Goal: Information Seeking & Learning: Learn about a topic

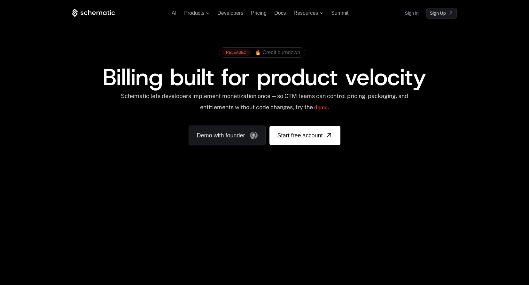
click at [261, 53] on span "🔥 Credit burndown" at bounding box center [277, 53] width 45 height 6
click at [204, 14] on span "Products" at bounding box center [194, 13] width 20 height 6
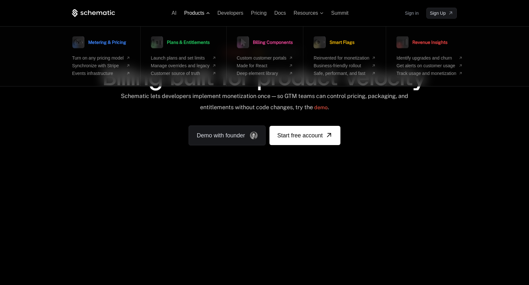
click at [203, 14] on span "Products" at bounding box center [194, 13] width 20 height 6
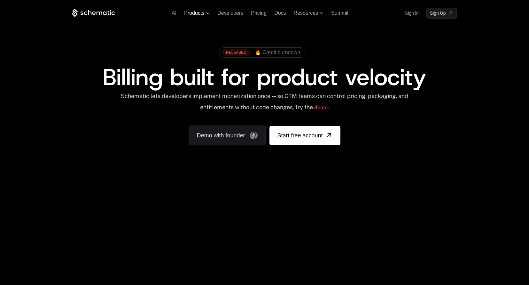
click at [203, 14] on span "Products" at bounding box center [194, 13] width 20 height 6
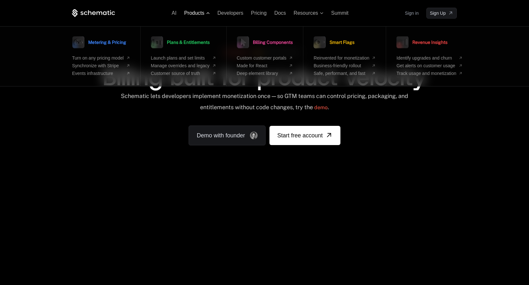
click at [203, 14] on span "Products" at bounding box center [194, 13] width 20 height 6
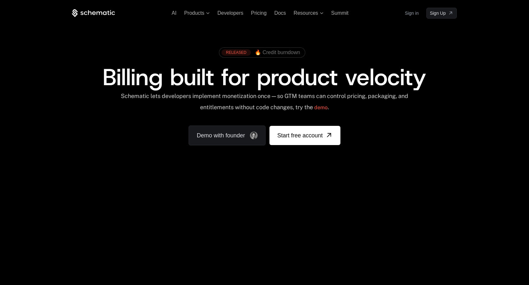
scroll to position [192, 0]
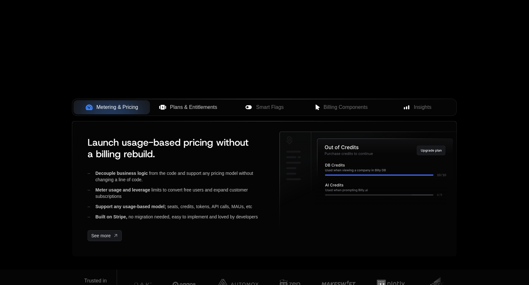
click at [181, 111] on button "Plans & Entitlements" at bounding box center [188, 107] width 76 height 14
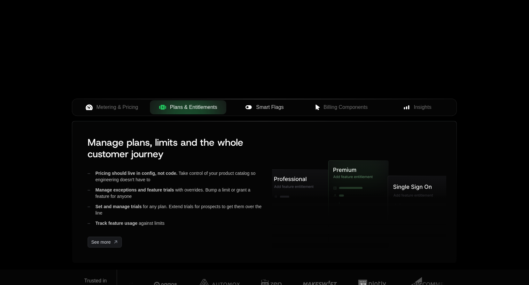
click at [253, 104] on div "Smart Flags" at bounding box center [264, 107] width 66 height 8
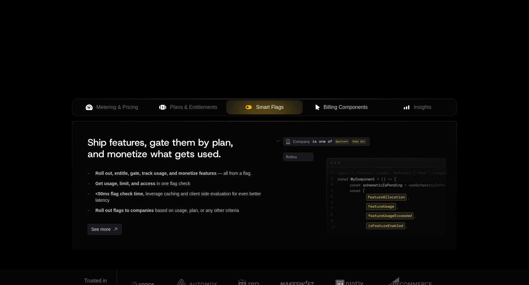
click at [327, 104] on span "Billing Components" at bounding box center [346, 107] width 44 height 8
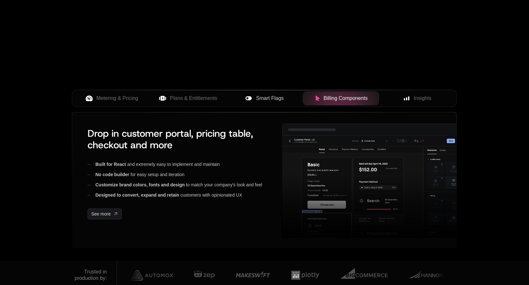
scroll to position [225, 0]
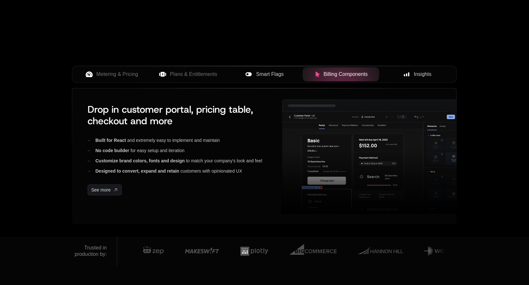
click at [415, 73] on span "Insights" at bounding box center [423, 74] width 18 height 8
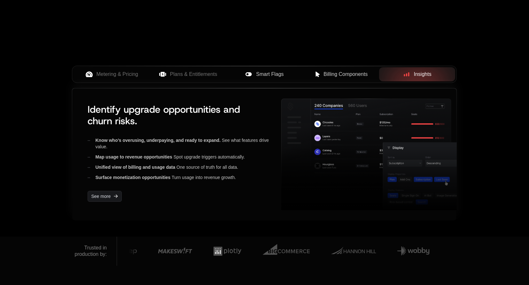
scroll to position [230, 0]
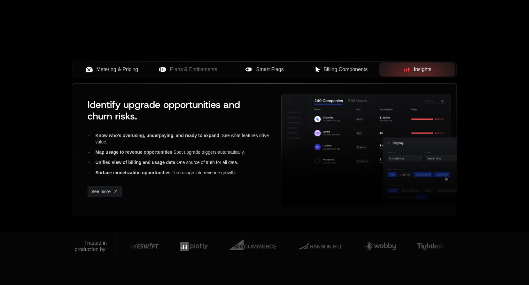
click at [126, 71] on span "Metering & Pricing" at bounding box center [118, 70] width 42 height 8
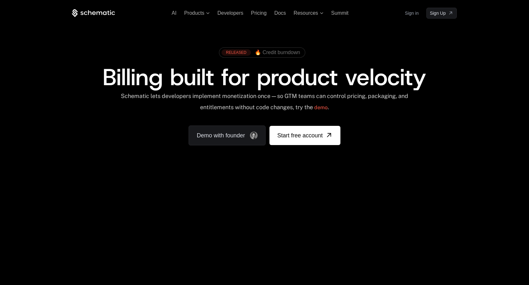
scroll to position [0, 0]
click at [200, 16] on span "Products" at bounding box center [194, 13] width 20 height 6
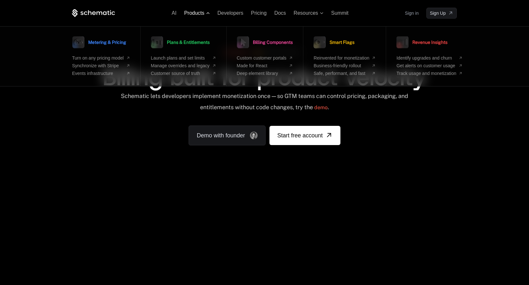
click at [197, 13] on span "Products" at bounding box center [194, 13] width 20 height 6
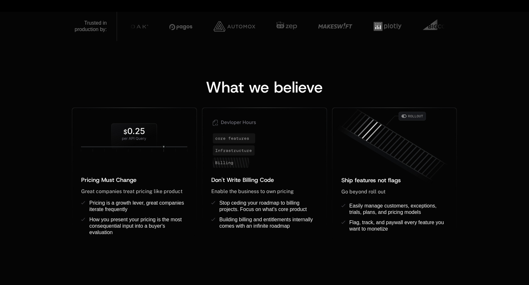
scroll to position [214, 0]
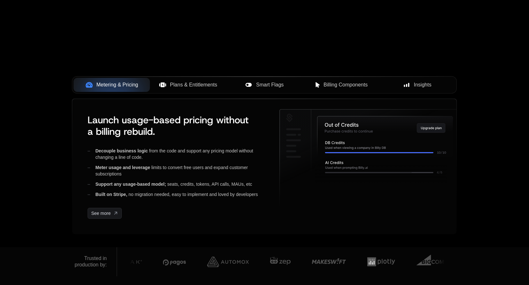
click at [182, 91] on button "Plans & Entitlements" at bounding box center [188, 85] width 76 height 14
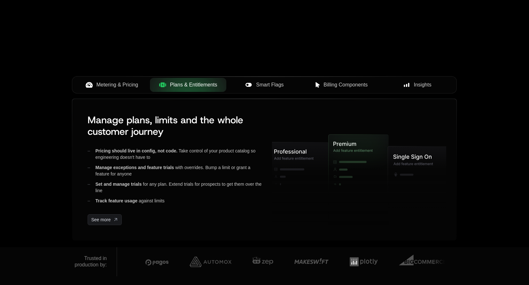
click at [277, 86] on span "Smart Flags" at bounding box center [269, 85] width 27 height 8
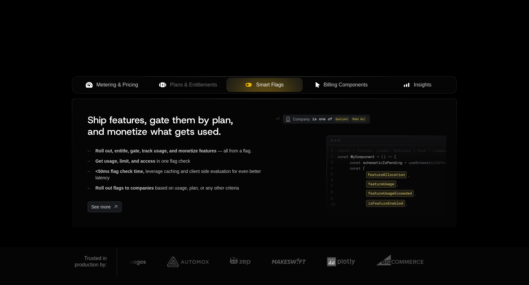
click at [334, 82] on span "Billing Components" at bounding box center [346, 85] width 44 height 8
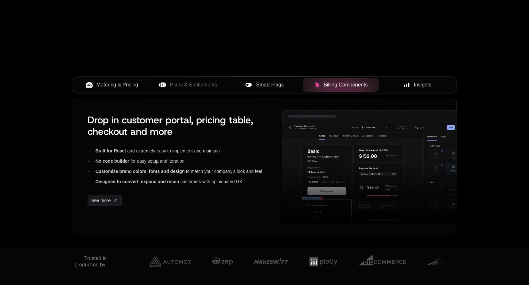
click at [410, 87] on div "Insights" at bounding box center [417, 85] width 66 height 8
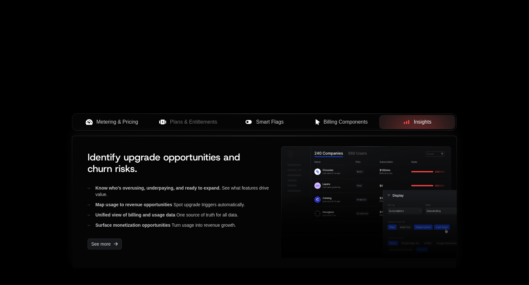
scroll to position [-7, 0]
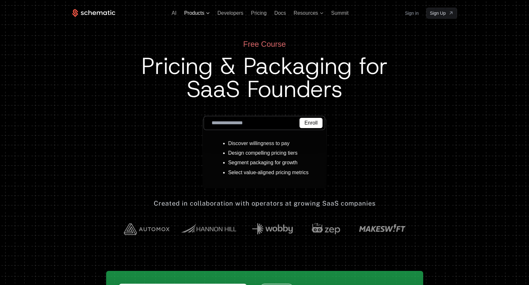
click at [190, 15] on span "Products" at bounding box center [194, 13] width 20 height 6
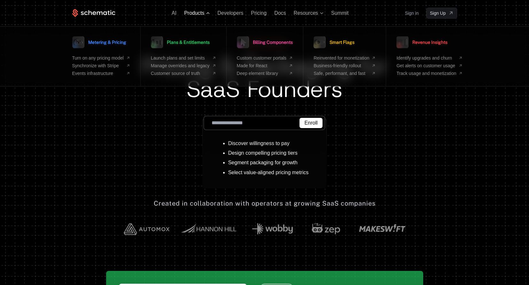
click at [190, 14] on span "Products" at bounding box center [194, 13] width 20 height 6
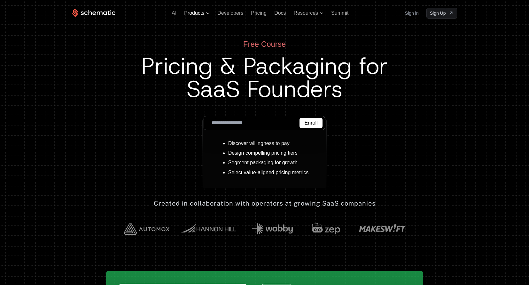
click at [191, 13] on span "Products" at bounding box center [194, 13] width 20 height 6
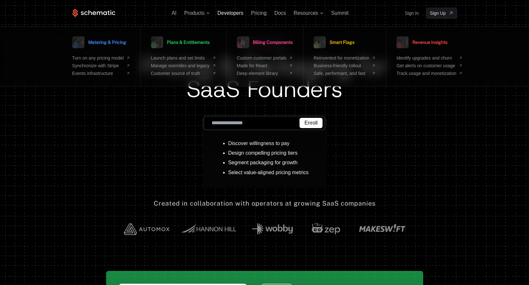
click at [238, 12] on span "Developers" at bounding box center [230, 12] width 26 height 5
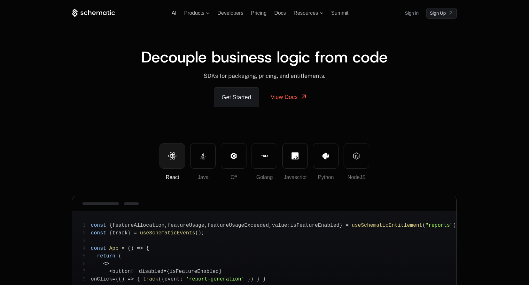
click at [173, 13] on span "AI" at bounding box center [174, 12] width 5 height 5
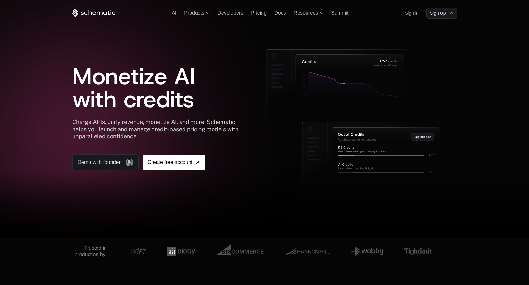
click at [178, 12] on ul "AI Products Developers Pricing Docs Resources Summit" at bounding box center [260, 13] width 177 height 6
click at [203, 11] on span "Products" at bounding box center [194, 13] width 20 height 6
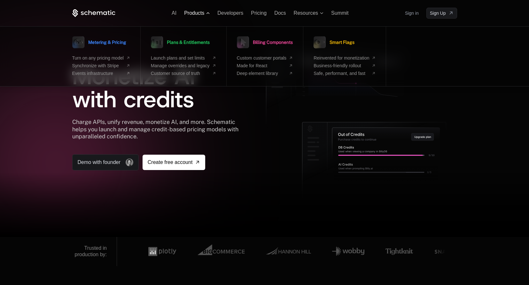
click at [200, 14] on span "Products" at bounding box center [194, 13] width 20 height 6
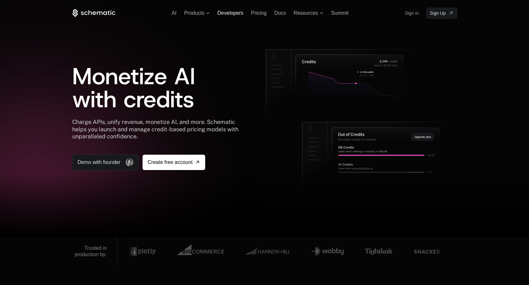
click at [228, 12] on span "Developers" at bounding box center [230, 12] width 26 height 5
